Goal: Task Accomplishment & Management: Use online tool/utility

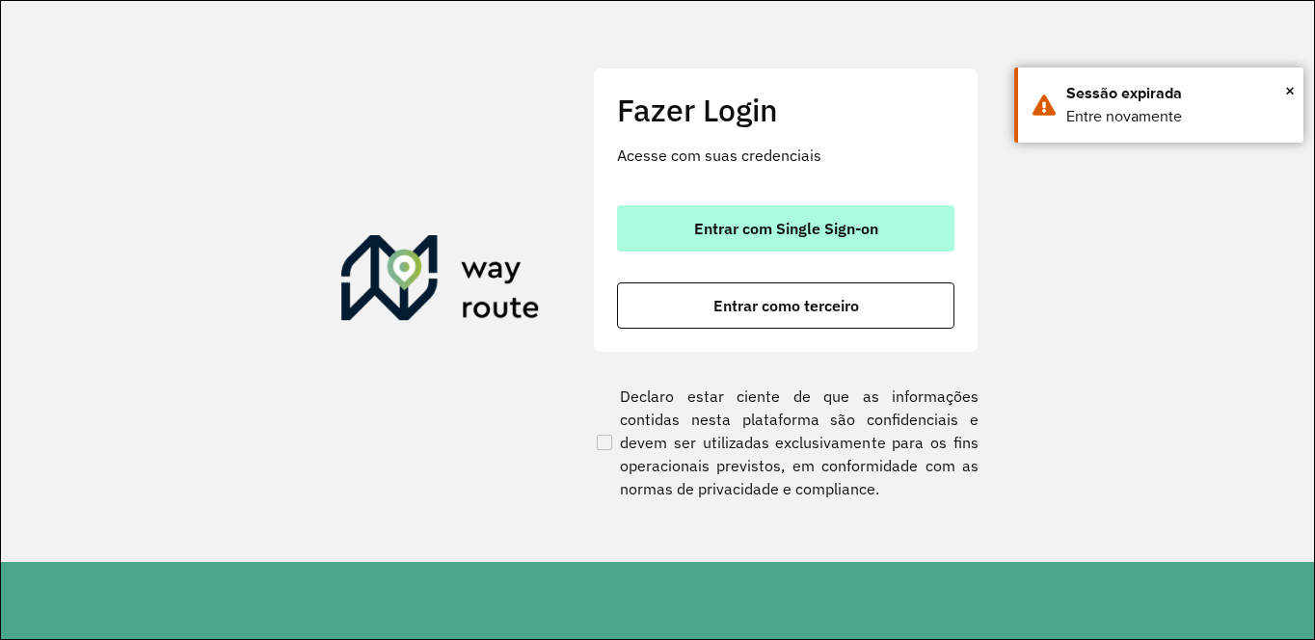
click at [825, 239] on button "Entrar com Single Sign-on" at bounding box center [785, 228] width 337 height 46
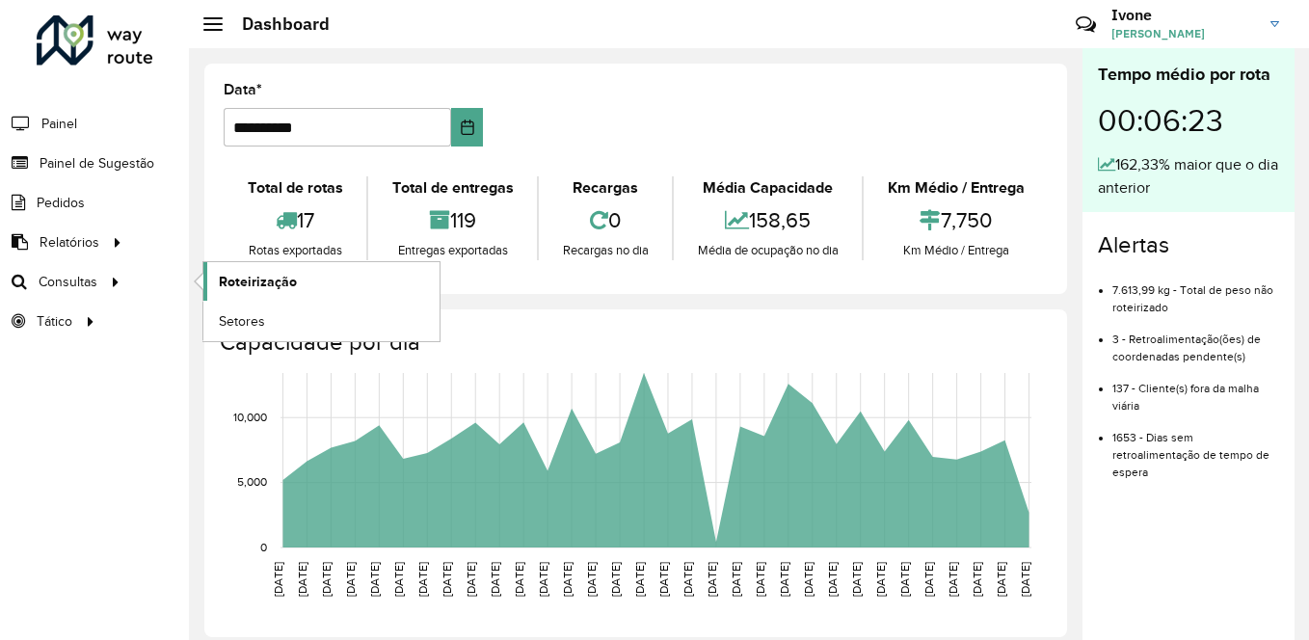
click at [246, 274] on span "Roteirização" at bounding box center [258, 282] width 78 height 20
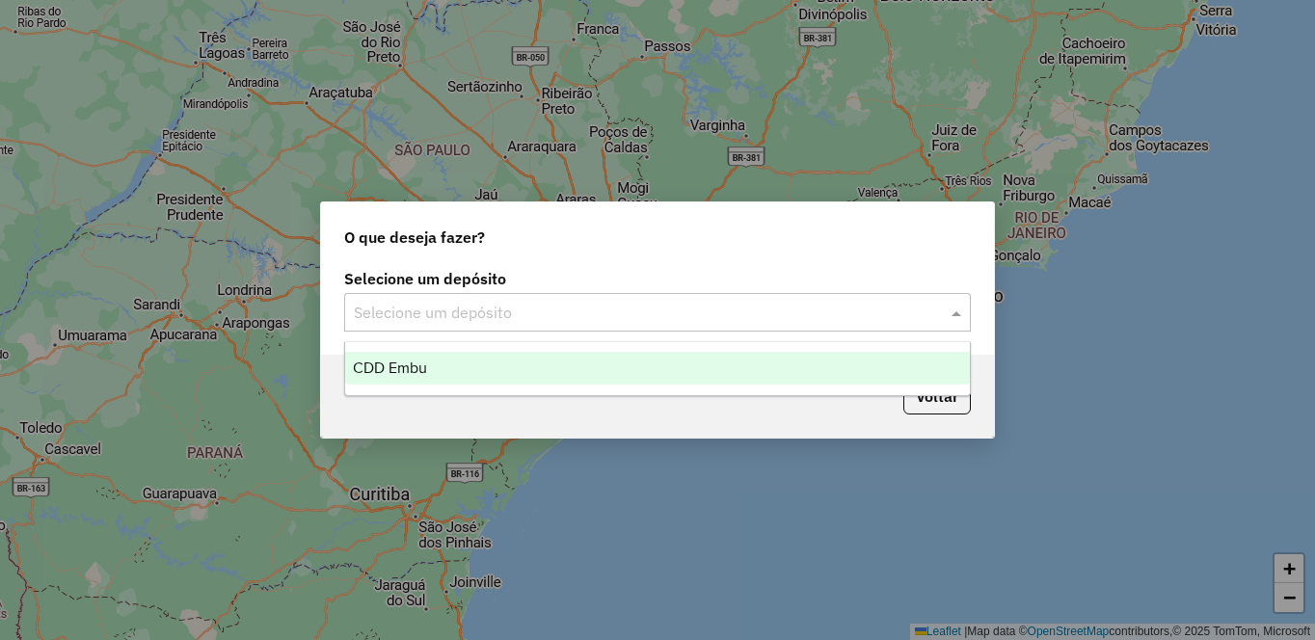
drag, startPoint x: 606, startPoint y: 313, endPoint x: 445, endPoint y: 384, distance: 175.7
click at [603, 313] on input "text" at bounding box center [638, 313] width 569 height 23
click at [407, 371] on span "CDD Embu" at bounding box center [390, 368] width 74 height 16
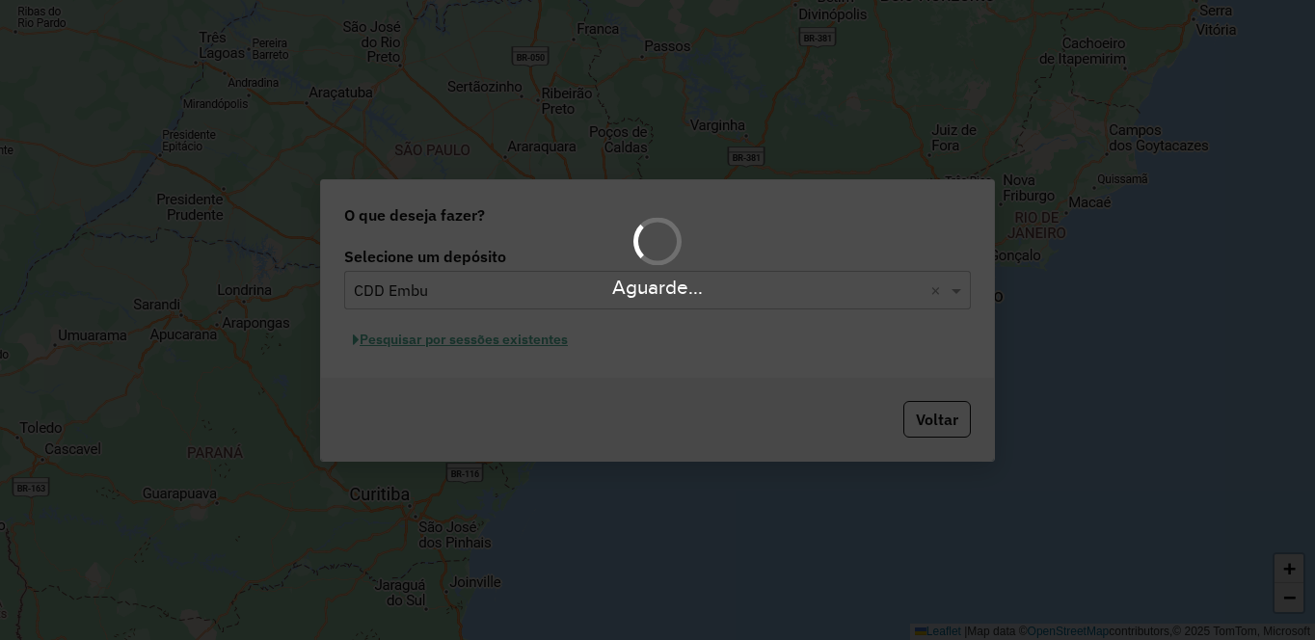
click at [588, 267] on div "Aguarde..." at bounding box center [657, 256] width 1315 height 92
click at [583, 263] on div "Aguarde..." at bounding box center [657, 256] width 1315 height 92
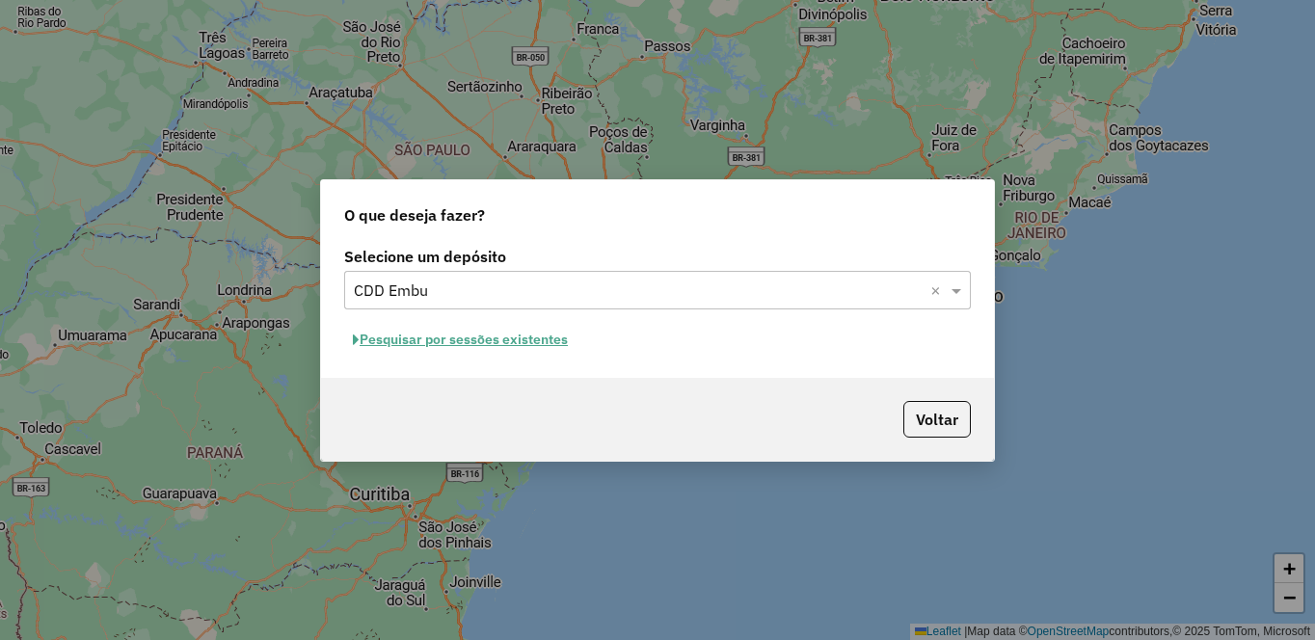
click at [524, 339] on button "Pesquisar por sessões existentes" at bounding box center [460, 340] width 232 height 30
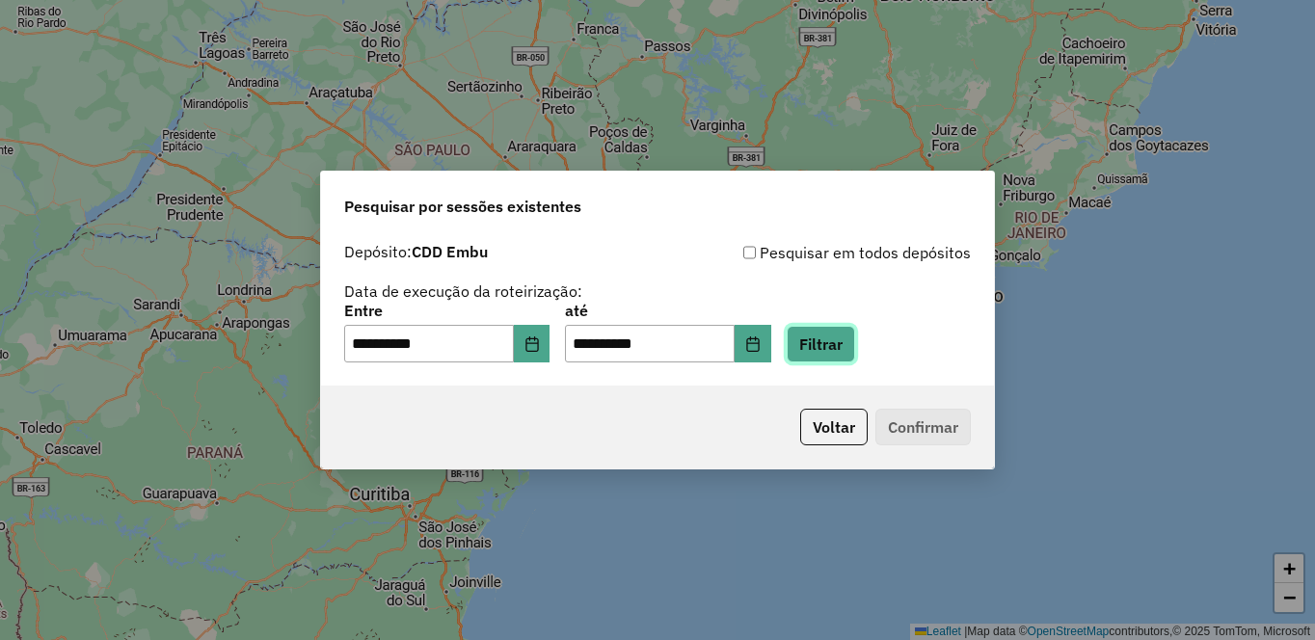
click at [855, 359] on button "Filtrar" at bounding box center [821, 344] width 68 height 37
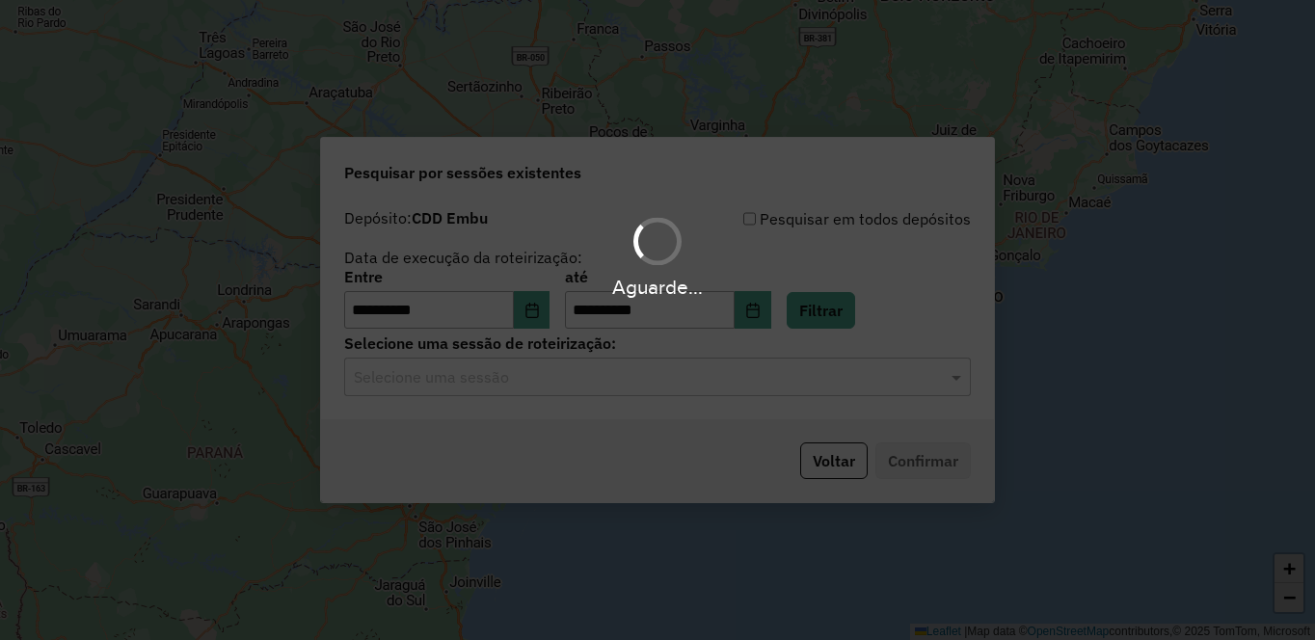
click at [527, 375] on hb-app "**********" at bounding box center [657, 320] width 1315 height 640
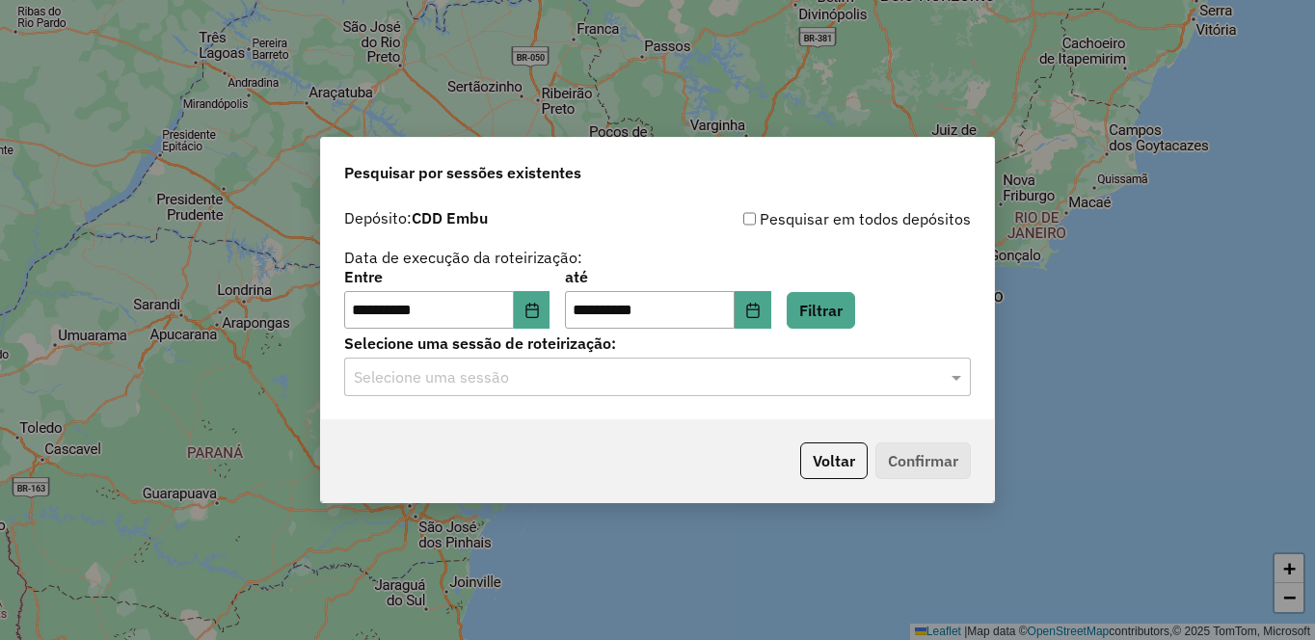
click at [516, 388] on input "text" at bounding box center [638, 377] width 569 height 23
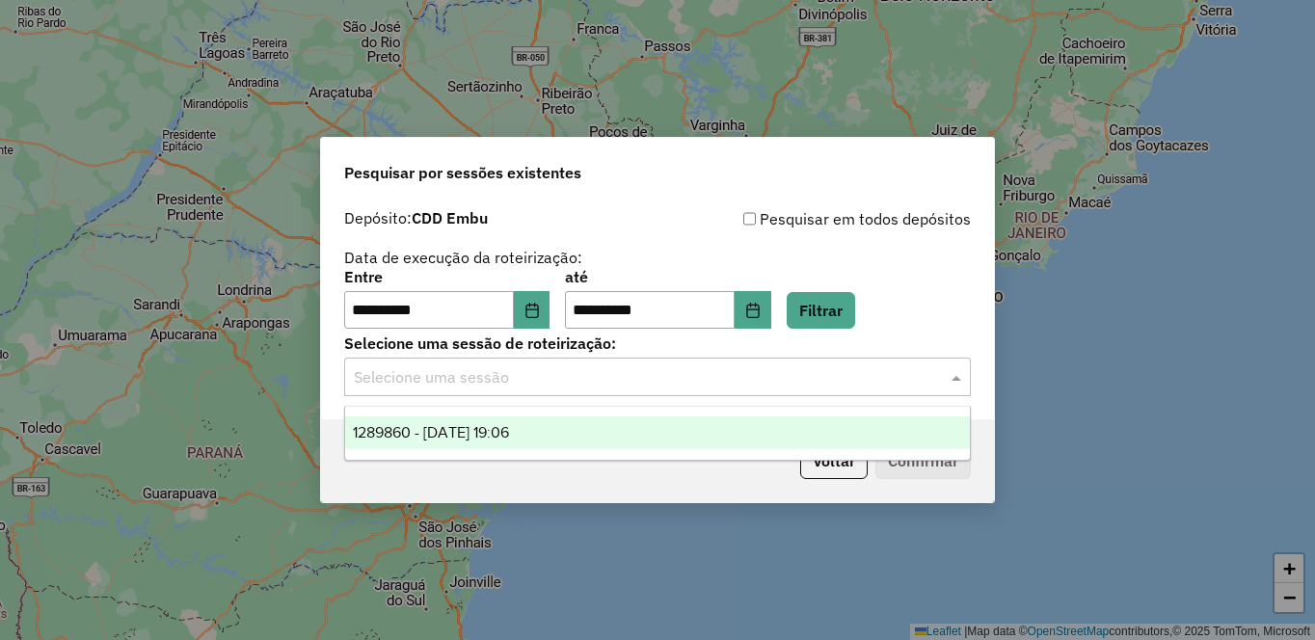
click at [496, 415] on ng-dropdown-panel "1289860 - 07/10/2025 19:06" at bounding box center [657, 433] width 627 height 55
click at [554, 433] on div "1289860 - 07/10/2025 19:06" at bounding box center [657, 432] width 625 height 33
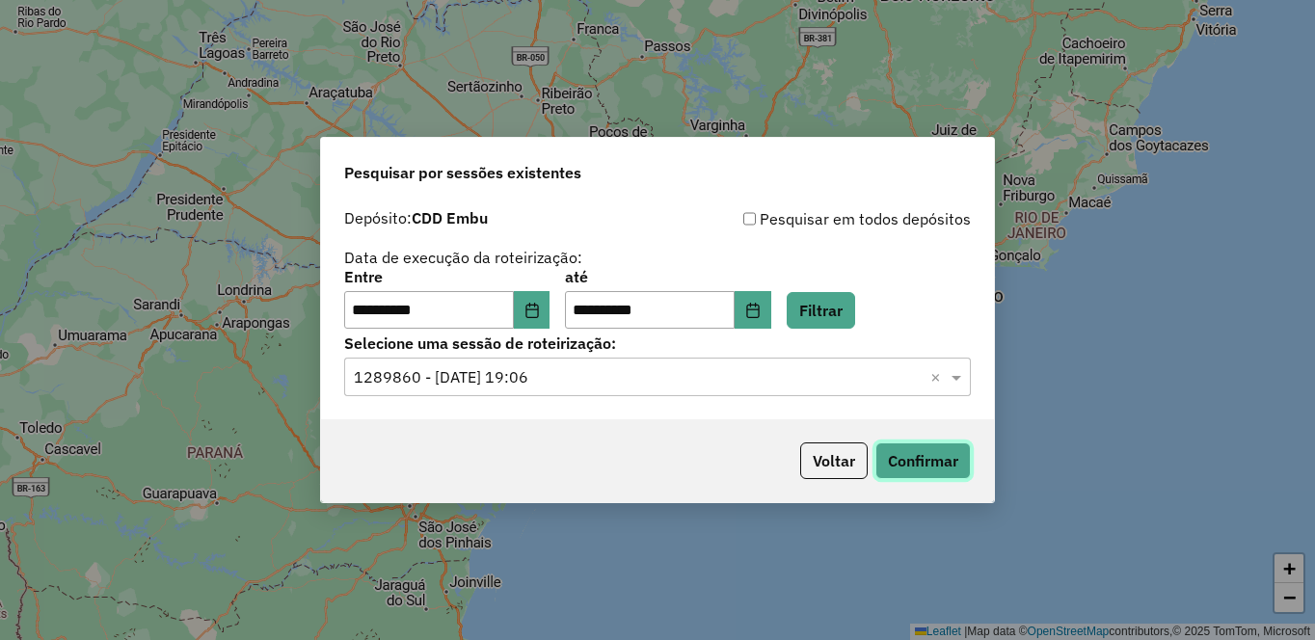
click at [917, 456] on button "Confirmar" at bounding box center [922, 460] width 95 height 37
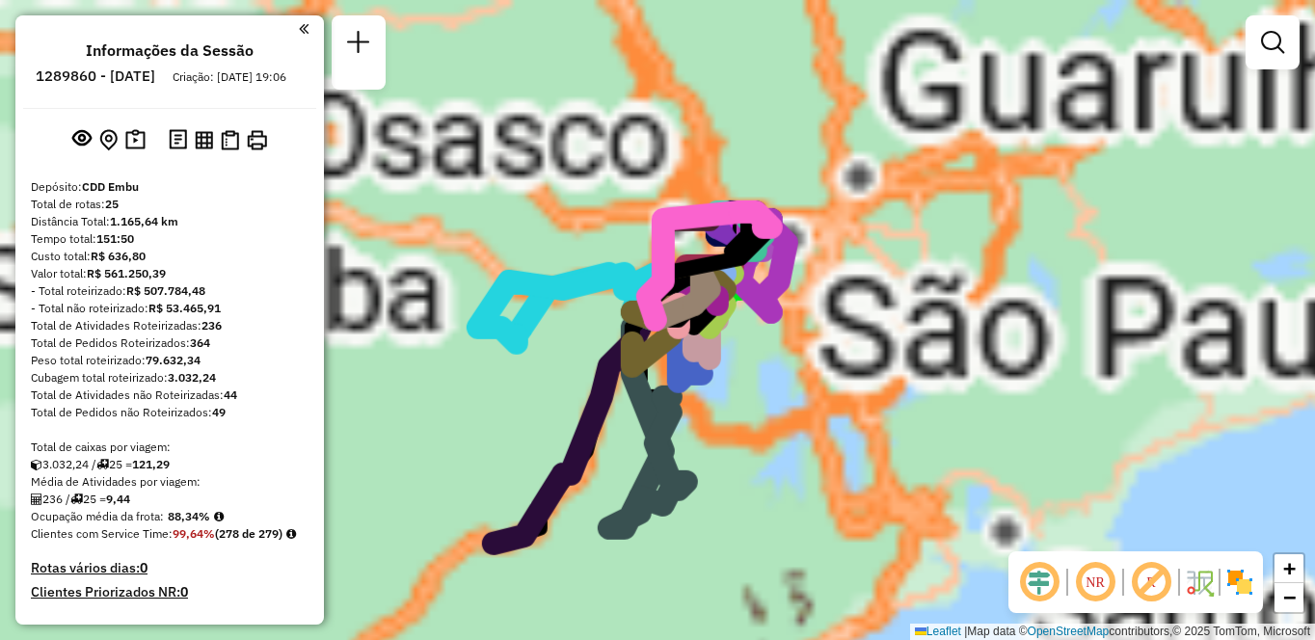
click at [1250, 587] on img at bounding box center [1239, 582] width 31 height 31
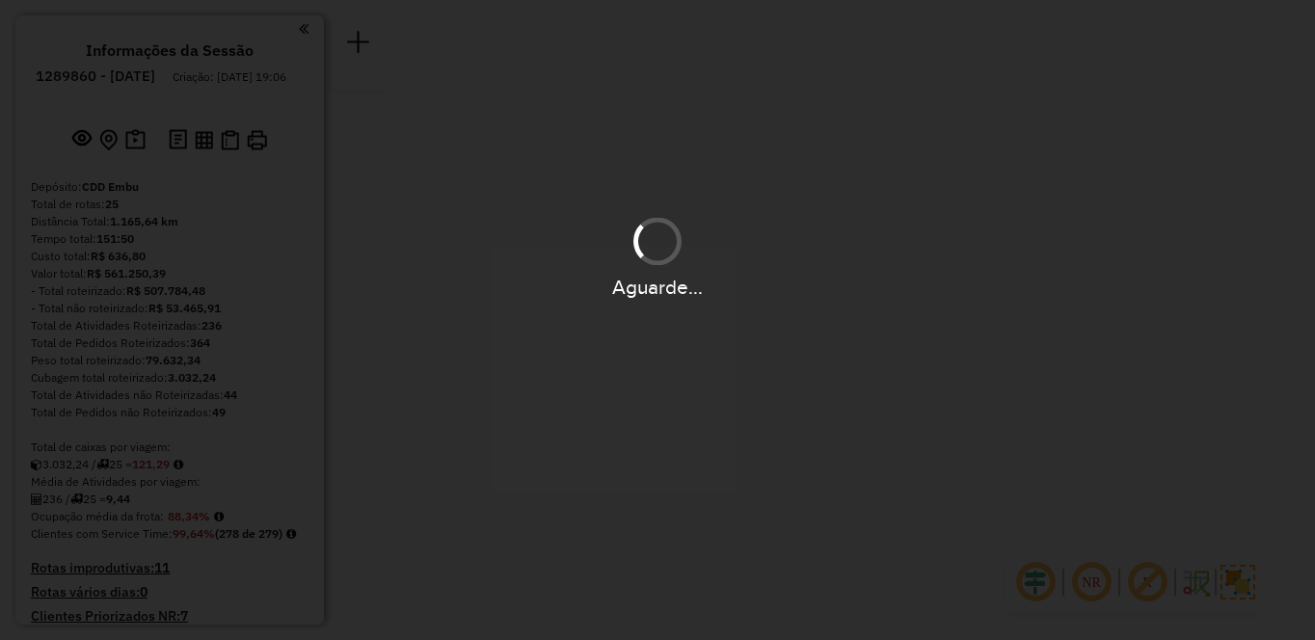
click at [1148, 590] on div "Aguarde..." at bounding box center [657, 320] width 1315 height 640
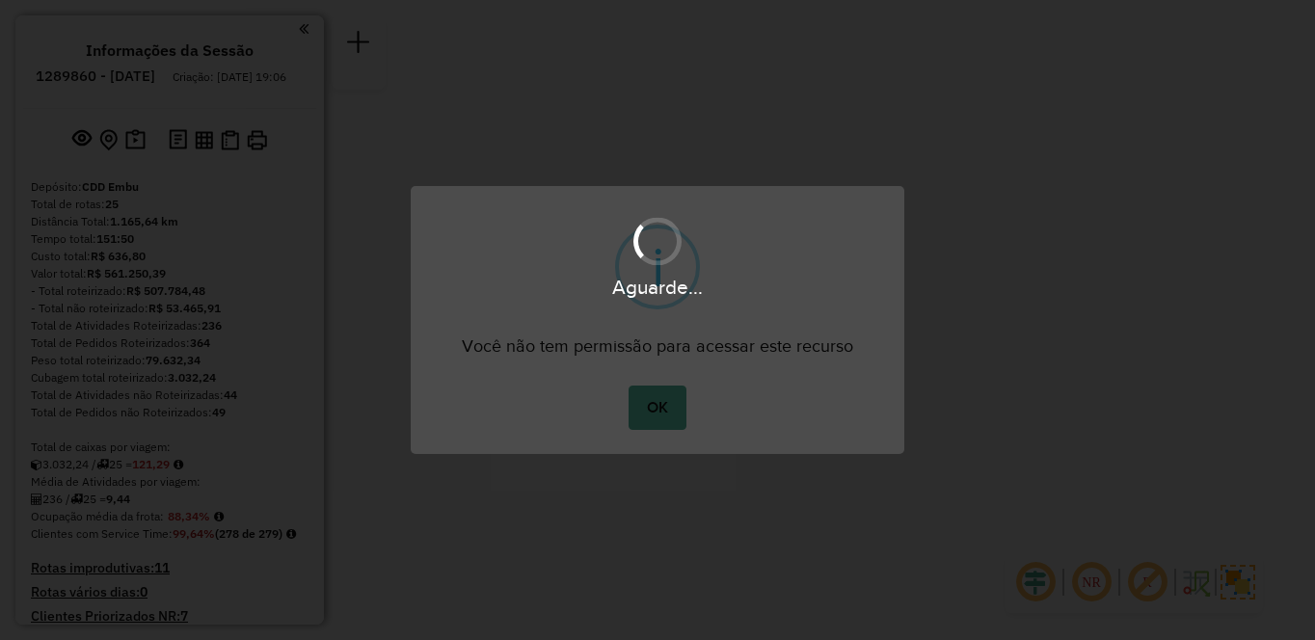
click at [1079, 585] on div "× i Você não tem permissão para acessar este recurso OK No Cancel" at bounding box center [657, 320] width 1315 height 640
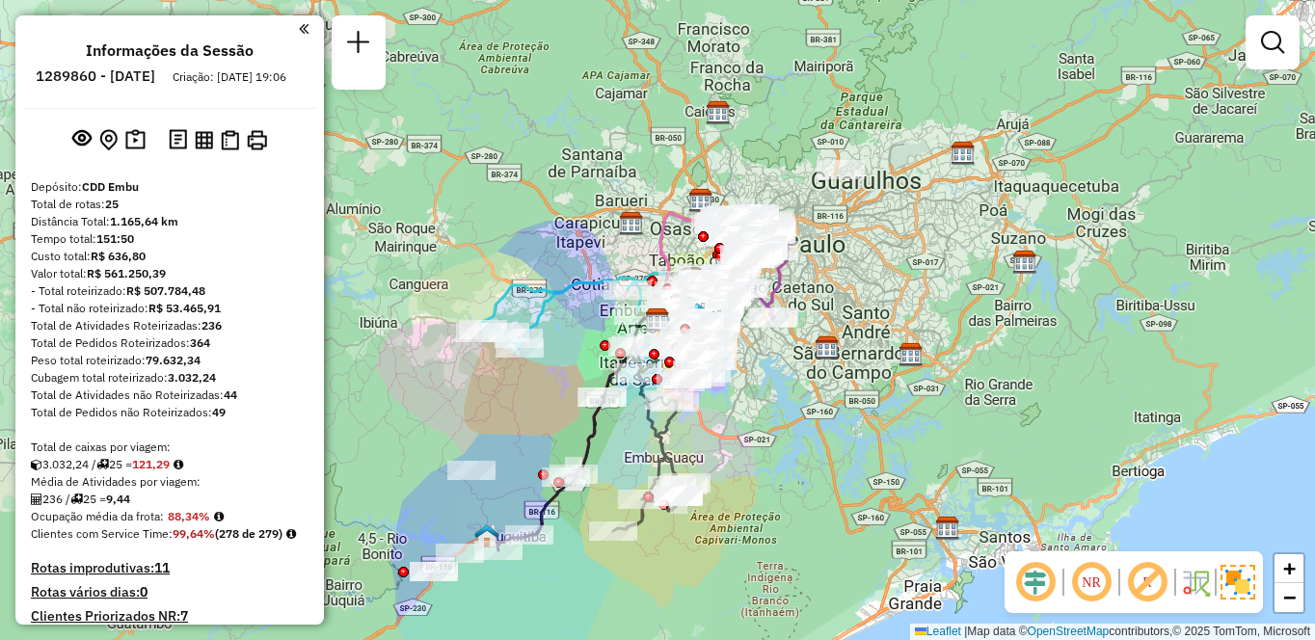
click at [1091, 578] on em at bounding box center [1091, 582] width 46 height 46
click at [1161, 588] on em at bounding box center [1147, 582] width 46 height 46
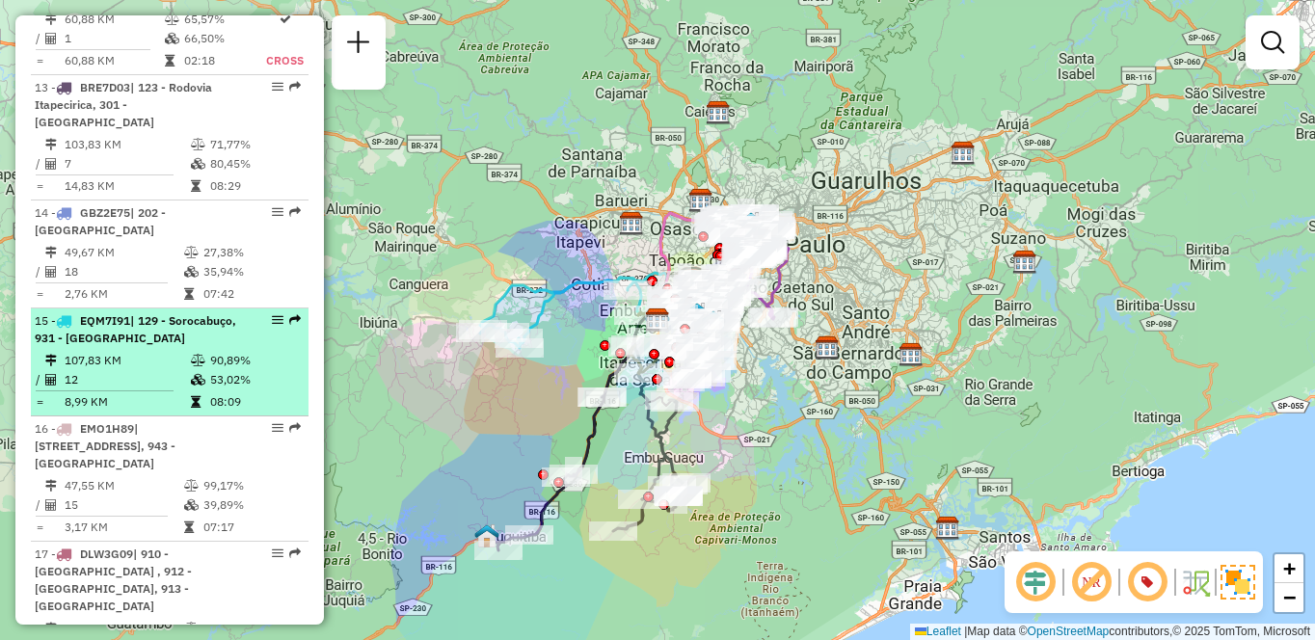
click at [130, 360] on td "107,83 KM" at bounding box center [127, 360] width 126 height 19
select select "**********"
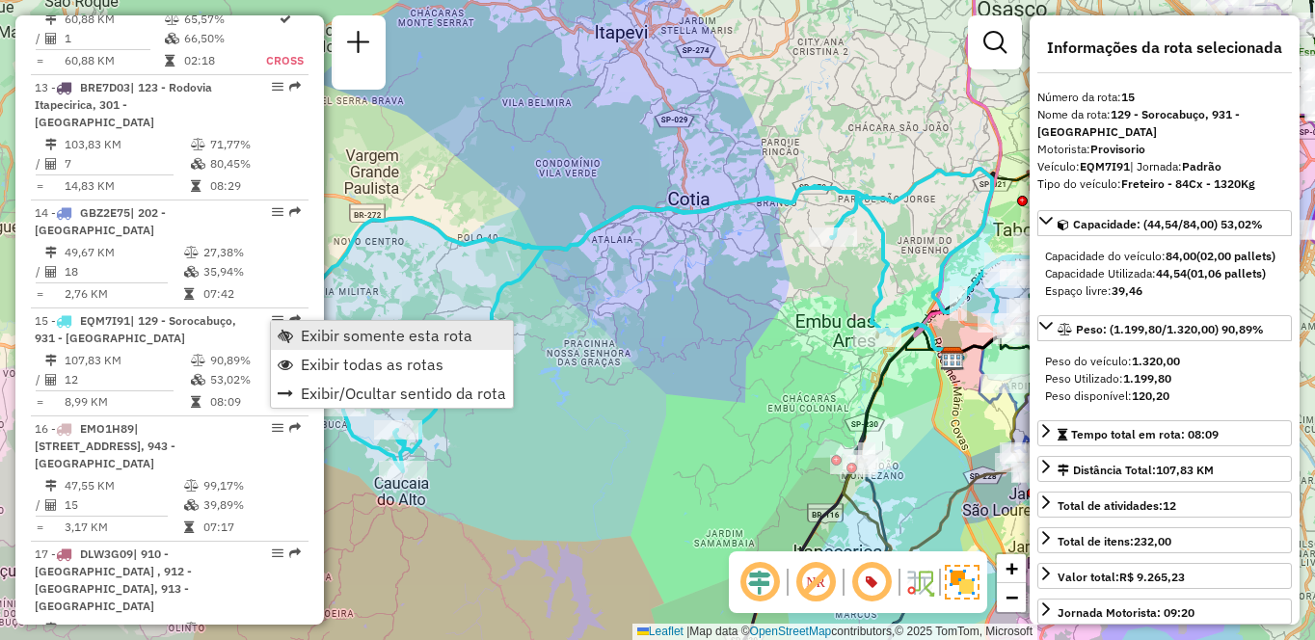
click at [306, 331] on span "Exibir somente esta rota" at bounding box center [387, 335] width 172 height 15
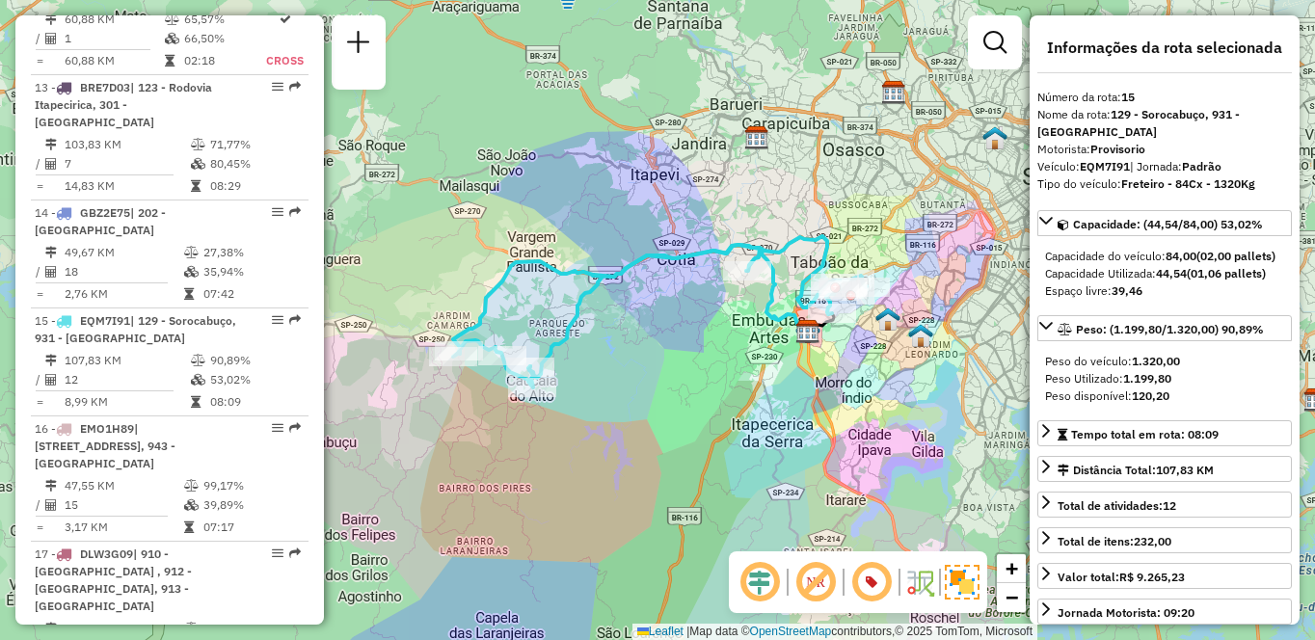
click at [825, 582] on em at bounding box center [815, 582] width 46 height 46
click at [819, 583] on em at bounding box center [815, 582] width 46 height 46
